Goal: Information Seeking & Learning: Learn about a topic

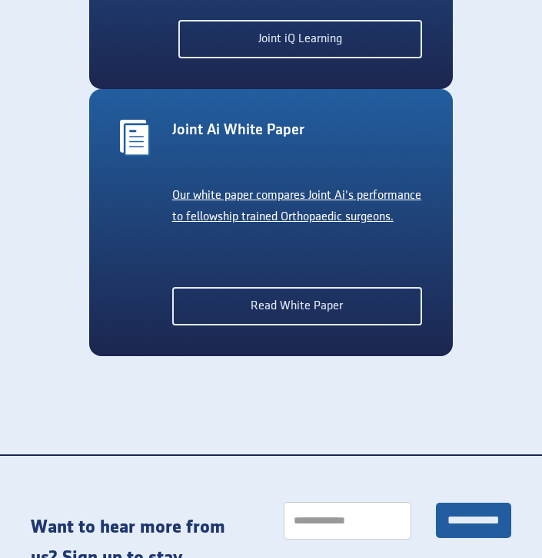
scroll to position [3840, 0]
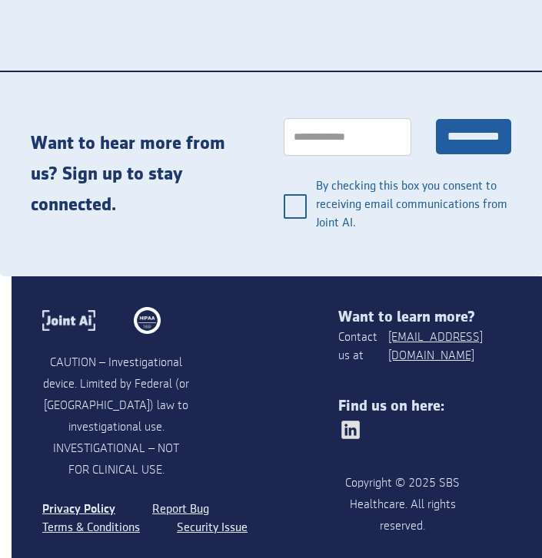
click at [67, 501] on link "Privacy Policy" at bounding box center [78, 510] width 73 height 18
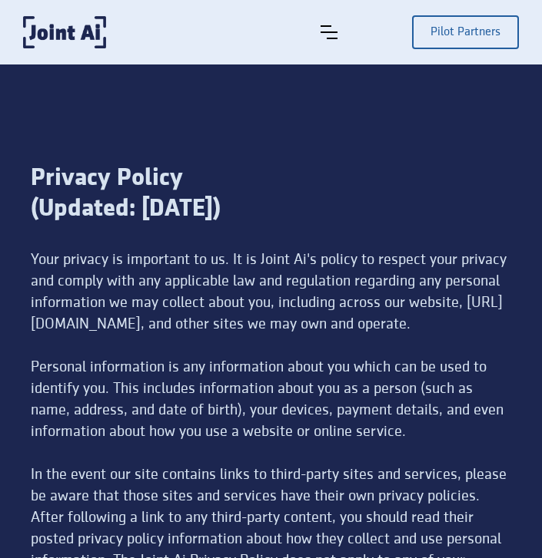
scroll to position [8495, 0]
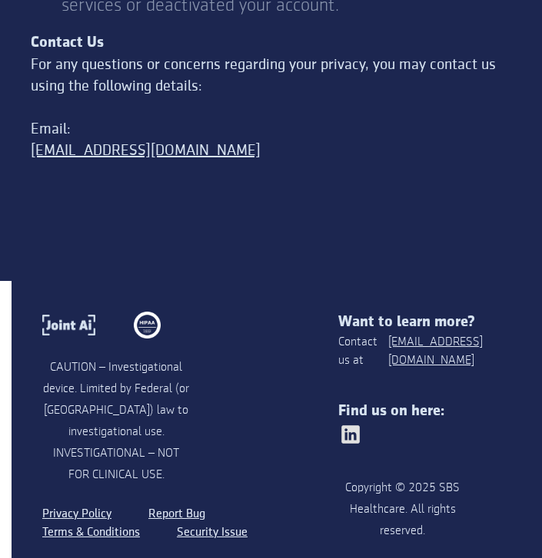
click at [459, 433] on div "Want to learn more? Contact us at [EMAIL_ADDRESS][DOMAIN_NAME] Find us on here:…" at bounding box center [430, 435] width 184 height 246
drag, startPoint x: 441, startPoint y: 454, endPoint x: 405, endPoint y: 480, distance: 44.6
click at [405, 480] on div "Copyright © 2025 SBS Healthcare. All rights reserved." at bounding box center [402, 510] width 129 height 65
copy div "SBS Healthcare"
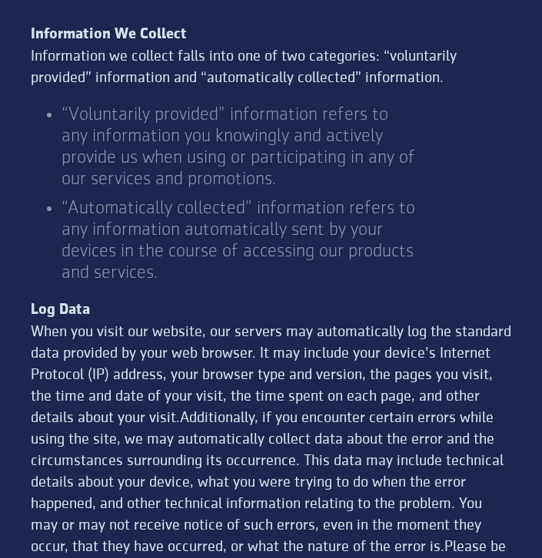
scroll to position [0, 0]
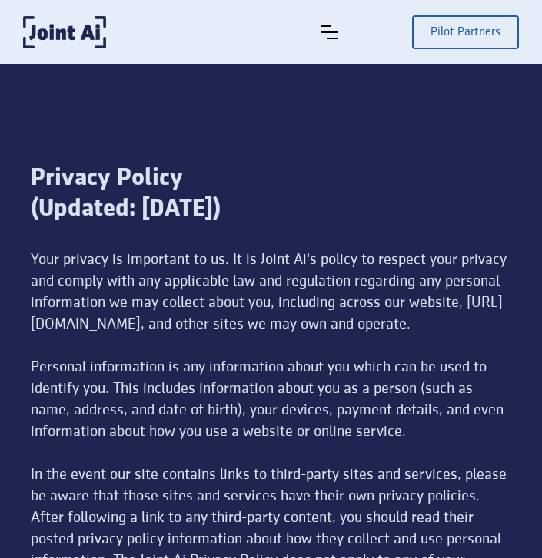
click at [338, 180] on div "Privacy Policy (Updated: [DATE])" at bounding box center [271, 206] width 480 height 86
